Goal: Register for event/course

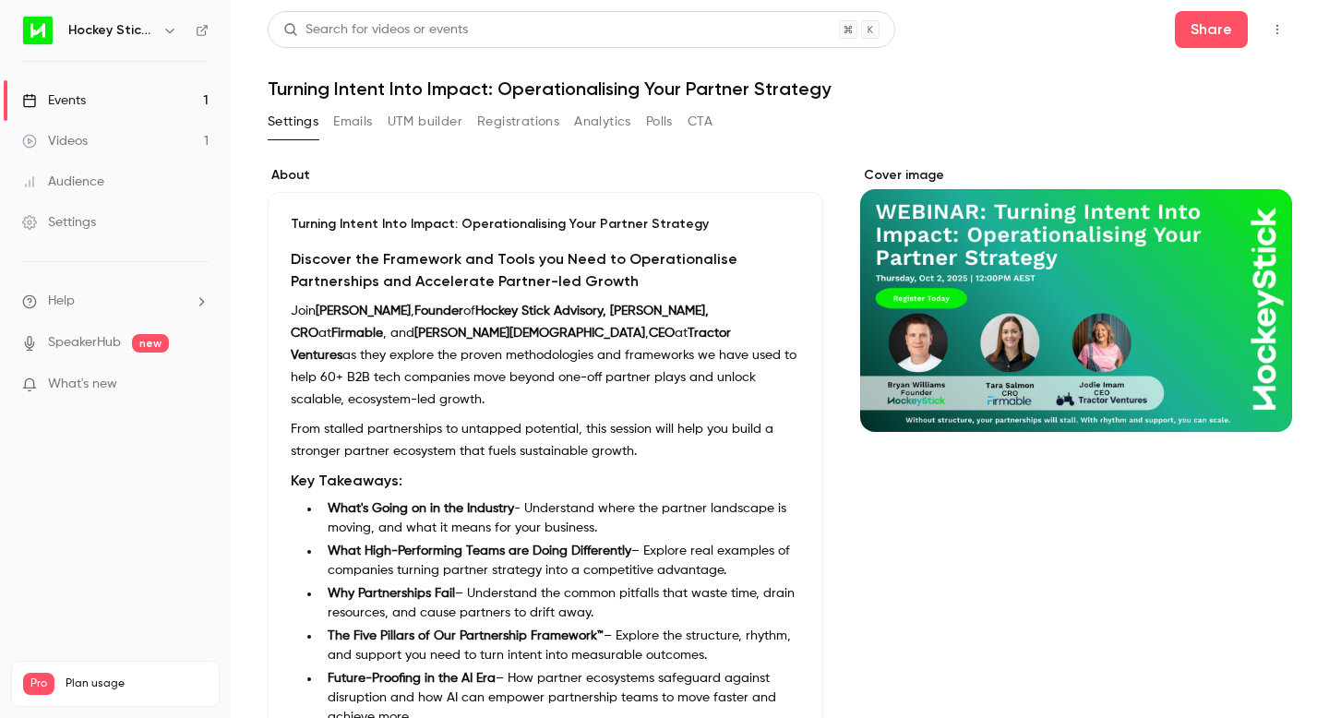
click at [93, 103] on link "Events 1" at bounding box center [115, 100] width 231 height 41
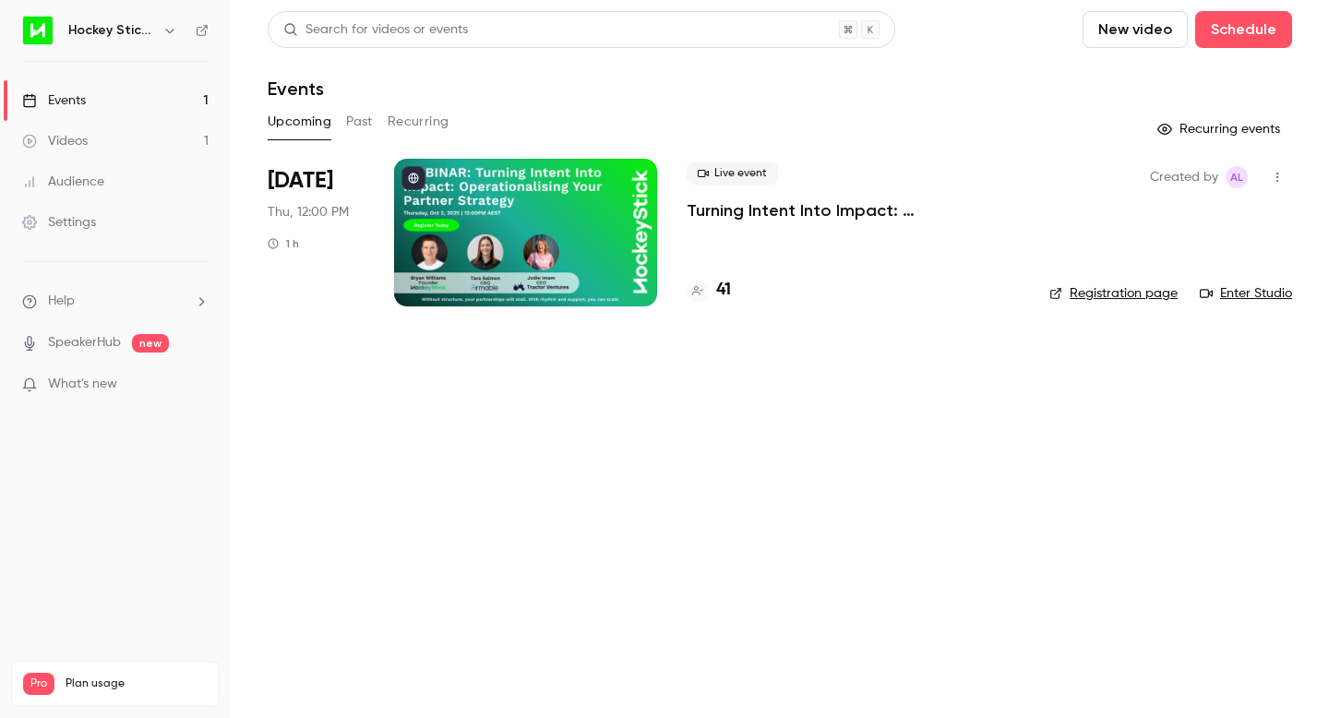
click at [725, 293] on h4 "41" at bounding box center [723, 290] width 15 height 25
click at [743, 214] on p "Turning Intent Into Impact: Operationalising Your Partner Strategy" at bounding box center [853, 210] width 333 height 22
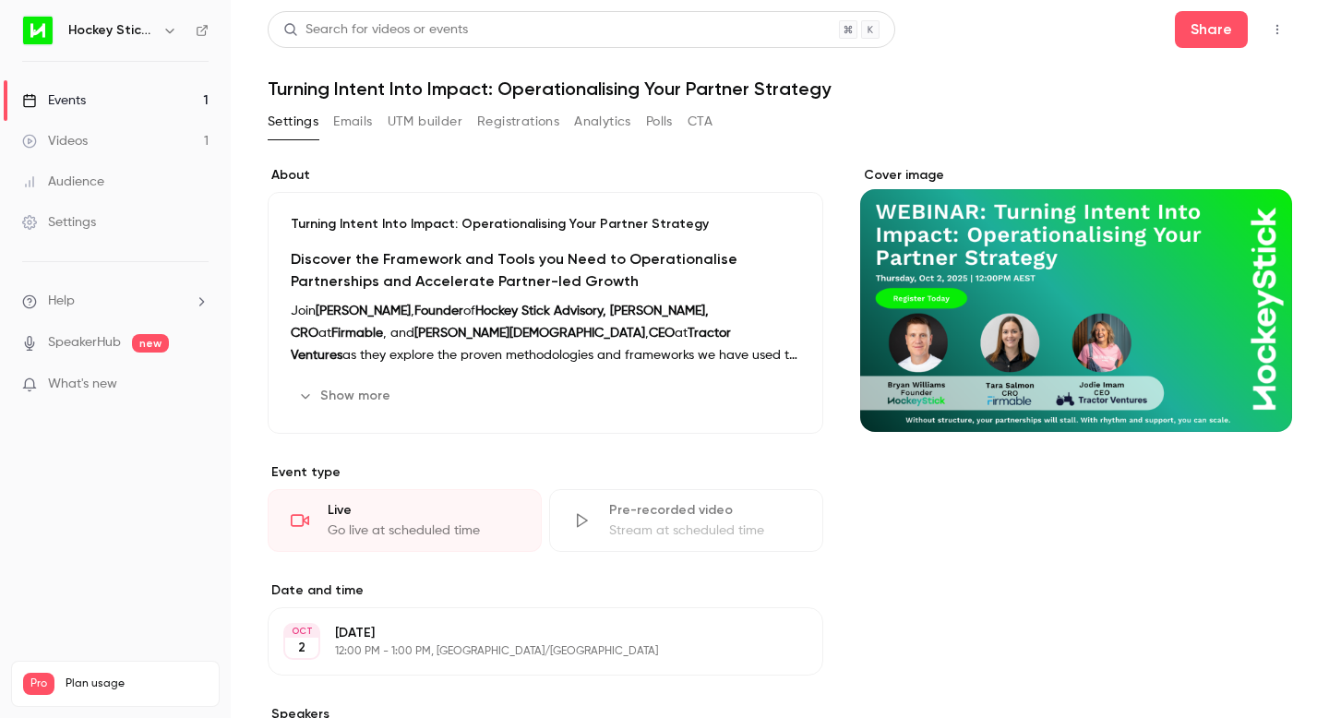
click at [81, 397] on li "What's new" at bounding box center [115, 386] width 186 height 23
click at [81, 383] on span "What's new" at bounding box center [82, 384] width 69 height 19
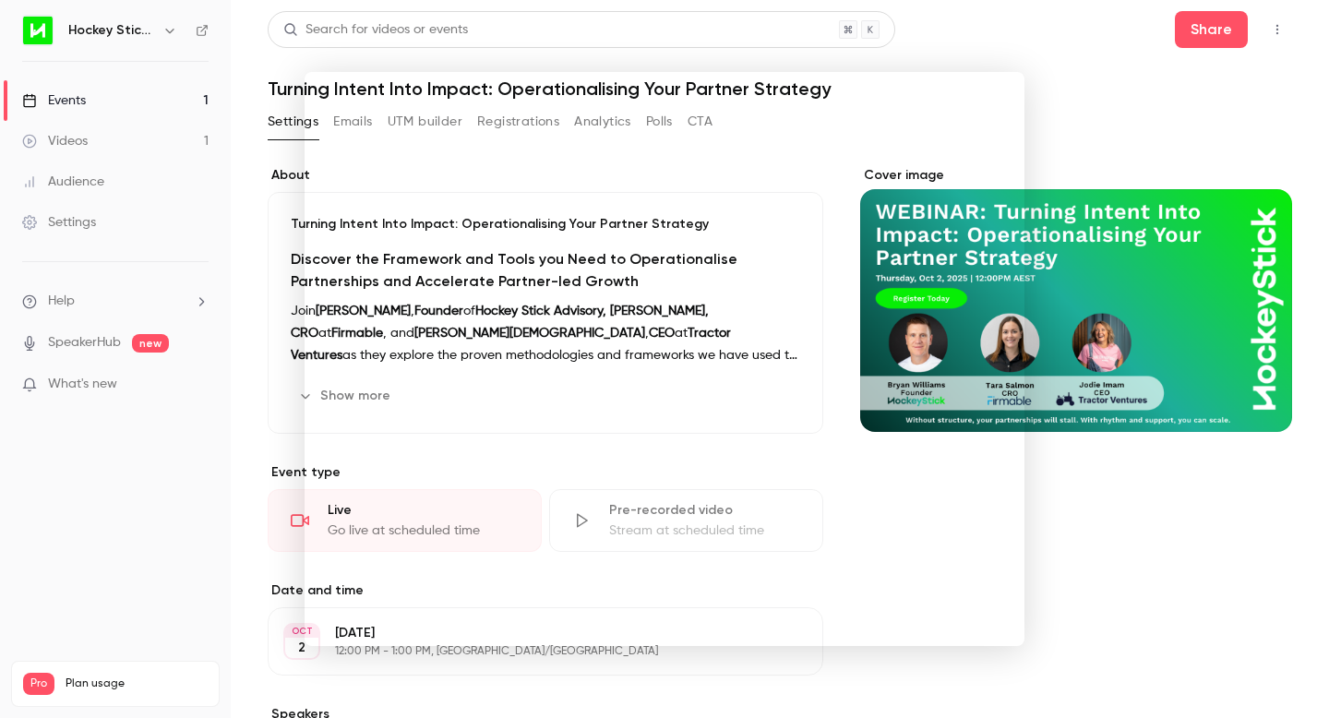
click at [97, 355] on div at bounding box center [664, 359] width 1329 height 718
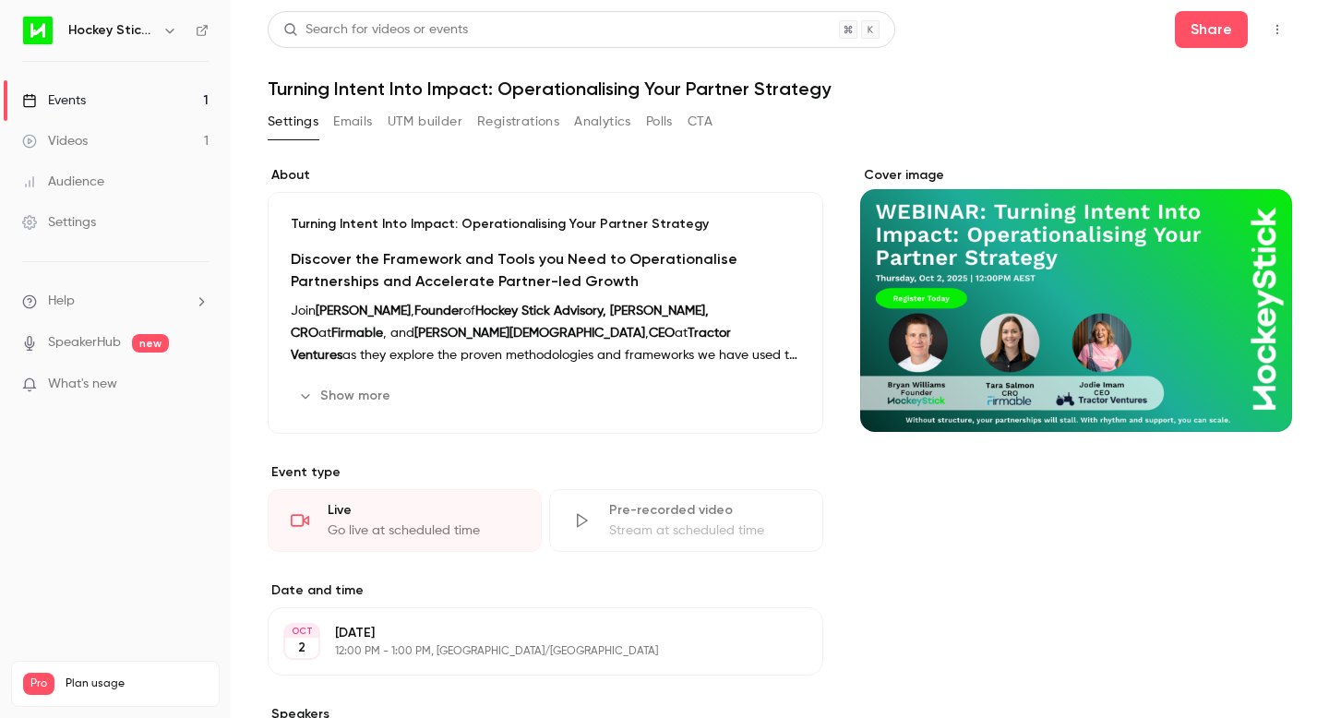
click at [89, 340] on link "SpeakerHub" at bounding box center [84, 342] width 73 height 19
